Goal: Contribute content

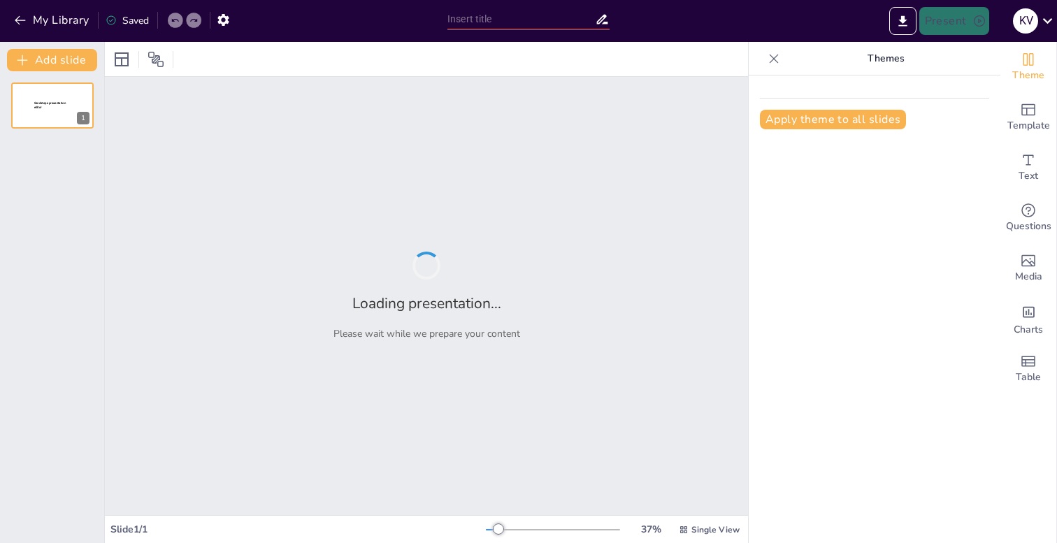
scroll to position [191, 0]
type input "Het EMS-systeem: De centrale coördinator van elektriciteitsstromen"
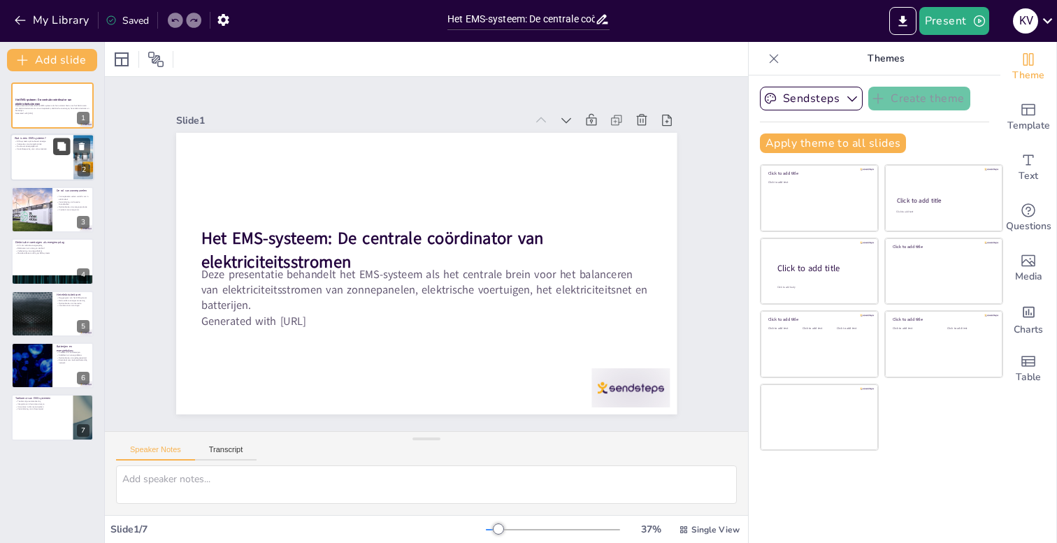
click at [55, 154] on button at bounding box center [61, 146] width 17 height 17
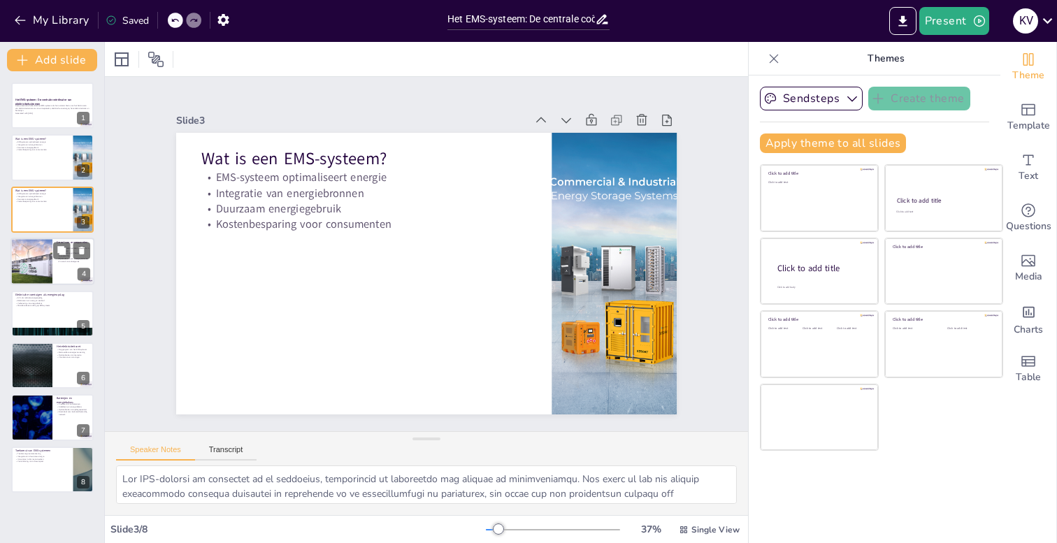
click at [43, 280] on div at bounding box center [30, 262] width 55 height 48
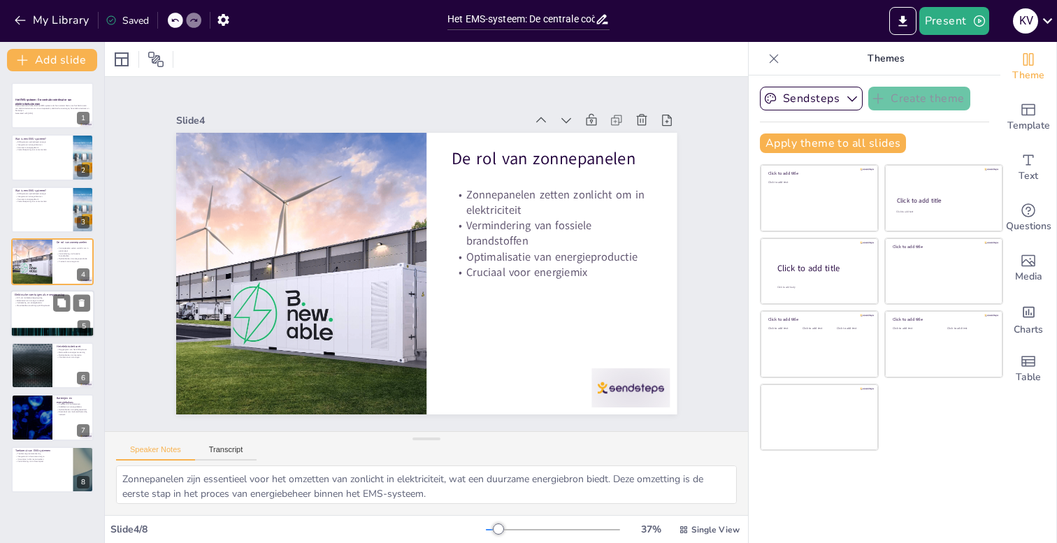
click at [38, 319] on div at bounding box center [52, 314] width 84 height 48
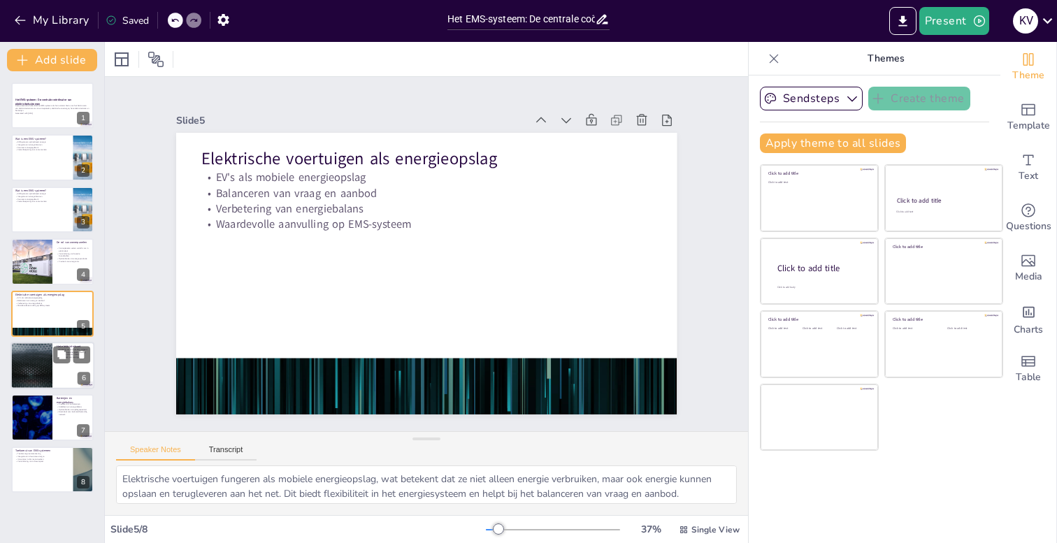
click at [43, 370] on div at bounding box center [32, 366] width 84 height 48
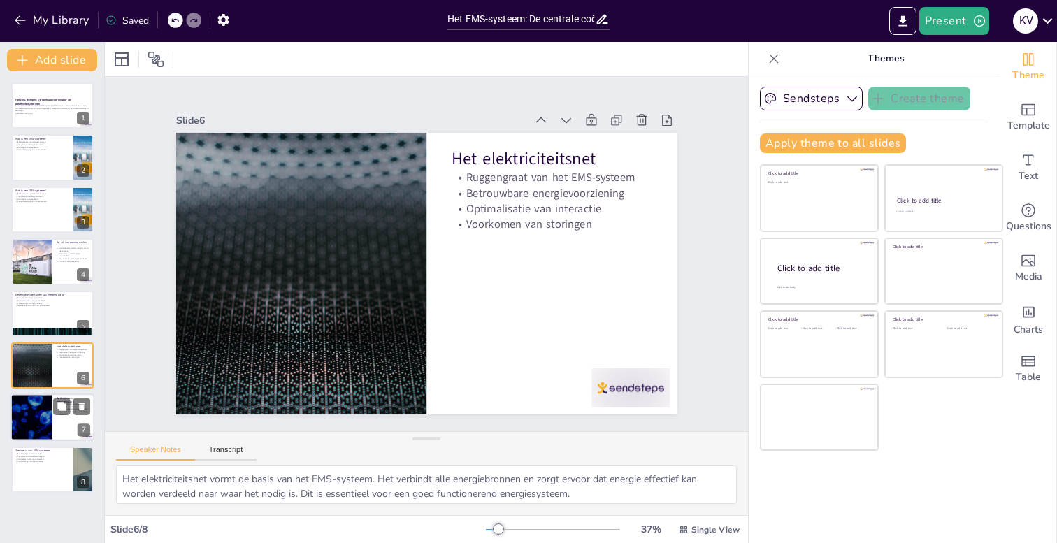
click at [43, 413] on div at bounding box center [32, 418] width 84 height 48
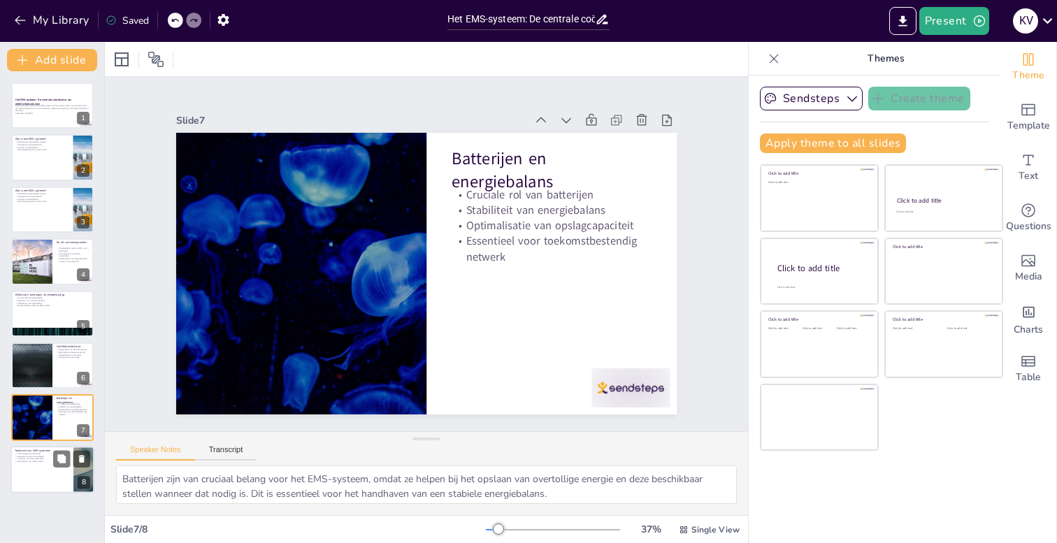
click at [43, 458] on p "Innovaties in slimme netwerken" at bounding box center [42, 458] width 55 height 3
type textarea "De toekomst van EMS-systemen zal steeds meer gericht zijn op automatisering. Di…"
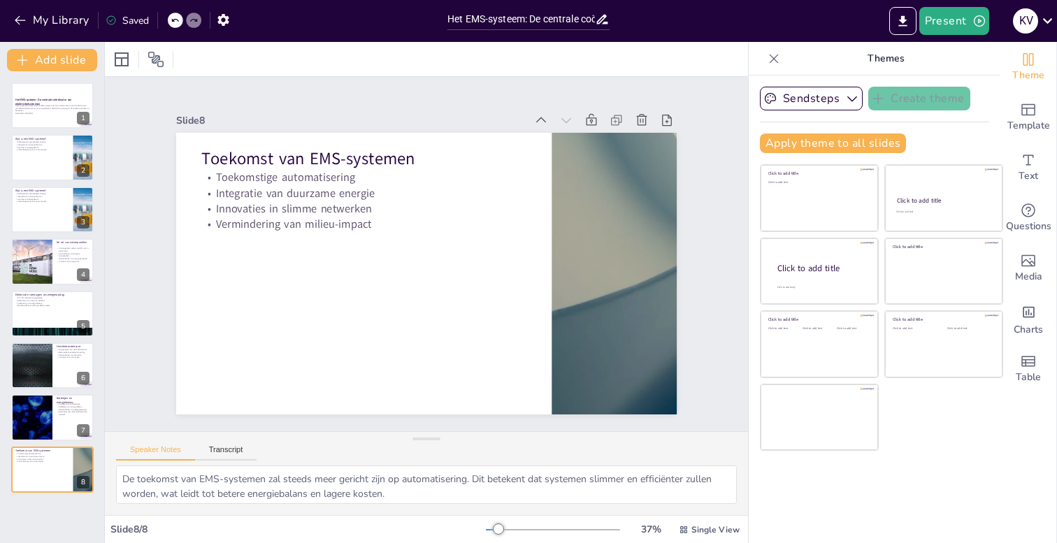
click at [41, 496] on div "Het EMS-systeem: De centrale coördinator van elektriciteitsstromen Deze present…" at bounding box center [52, 307] width 104 height 472
click at [848, 93] on icon "button" at bounding box center [853, 99] width 14 height 14
click at [849, 93] on icon "button" at bounding box center [853, 99] width 14 height 14
